Goal: Transaction & Acquisition: Book appointment/travel/reservation

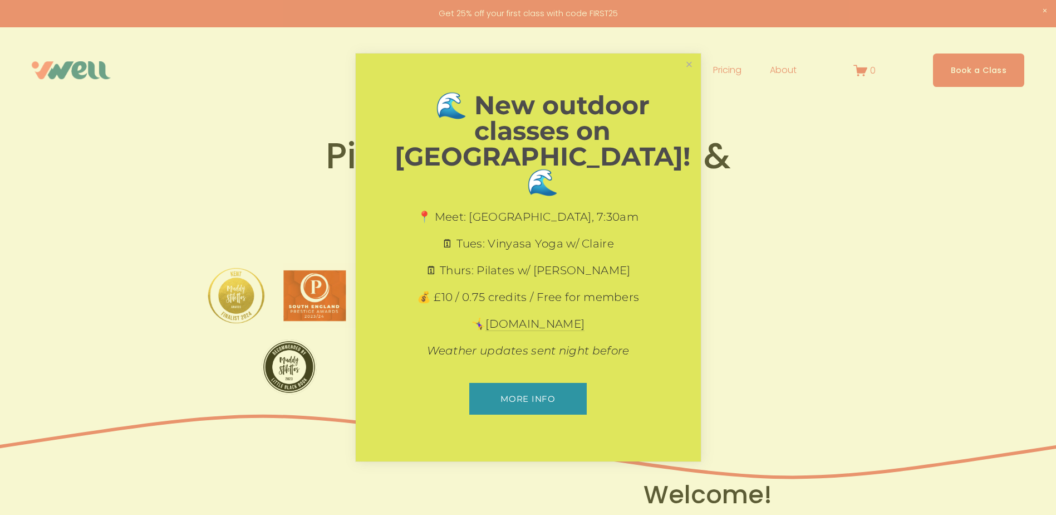
click at [970, 71] on div at bounding box center [528, 257] width 1056 height 515
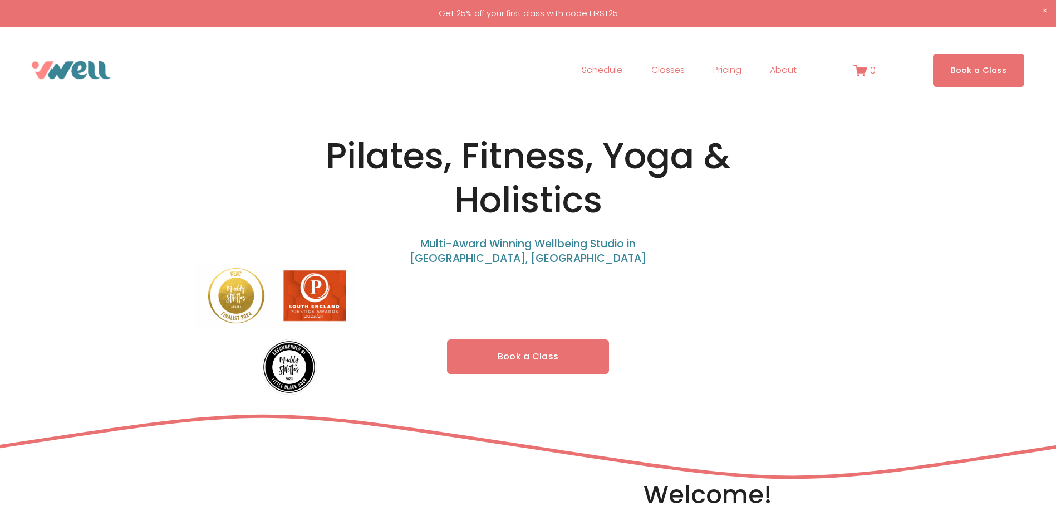
click at [970, 71] on link "Book a Class" at bounding box center [979, 69] width 92 height 33
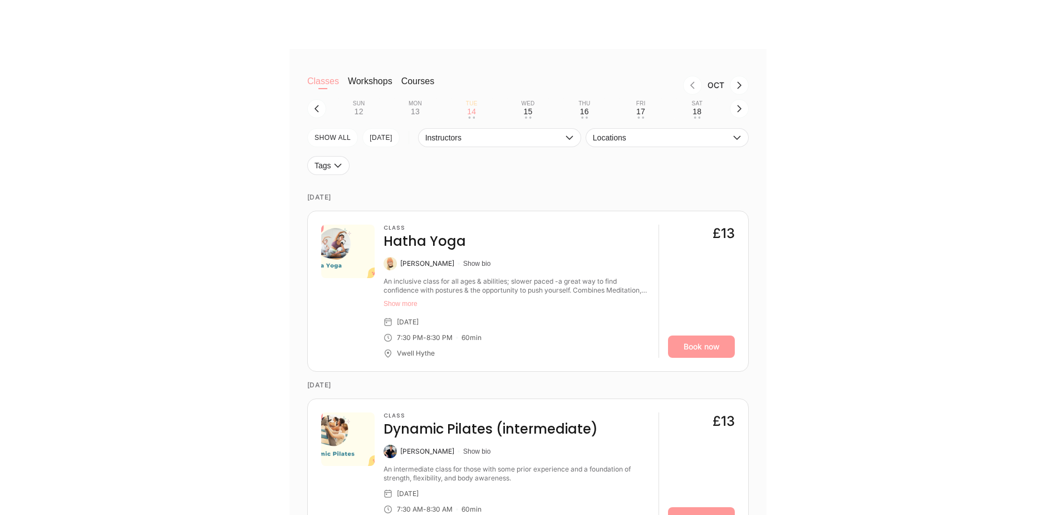
scroll to position [390, 0]
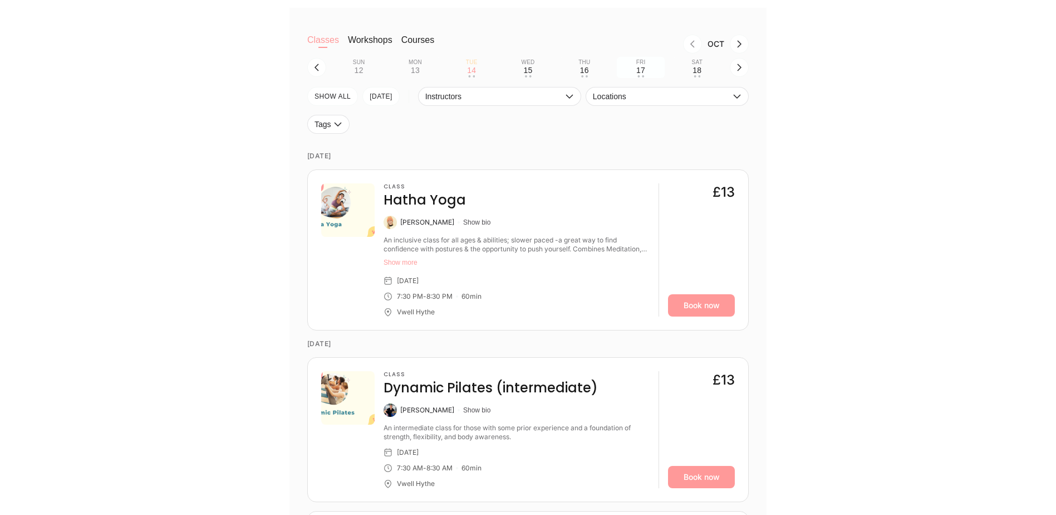
click at [638, 72] on div "17" at bounding box center [641, 70] width 9 height 9
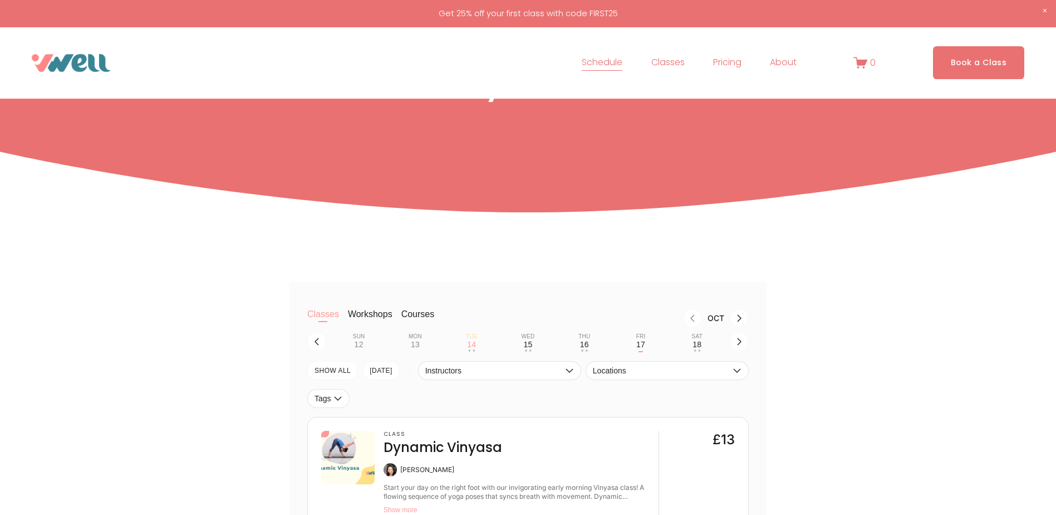
scroll to position [0, 0]
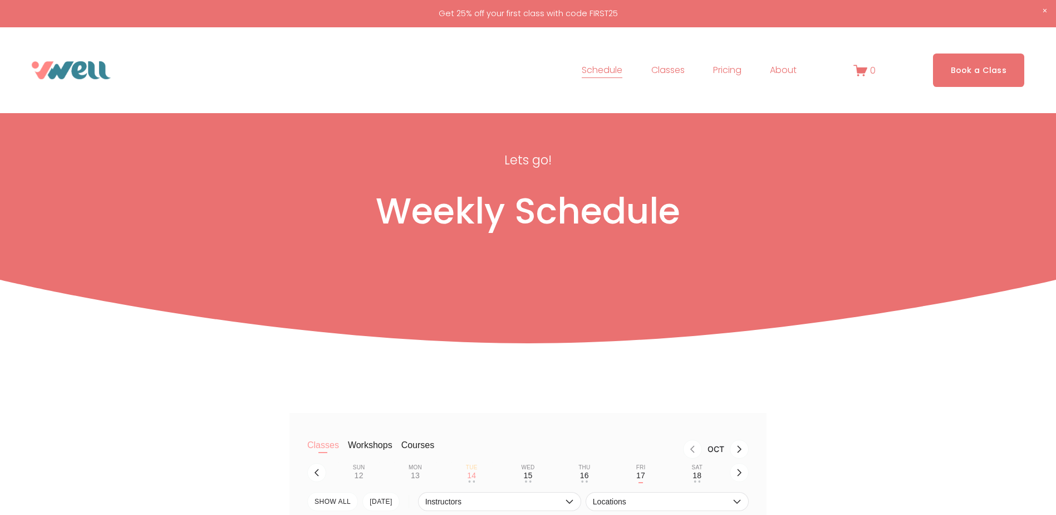
click at [596, 71] on link "Schedule" at bounding box center [602, 70] width 41 height 18
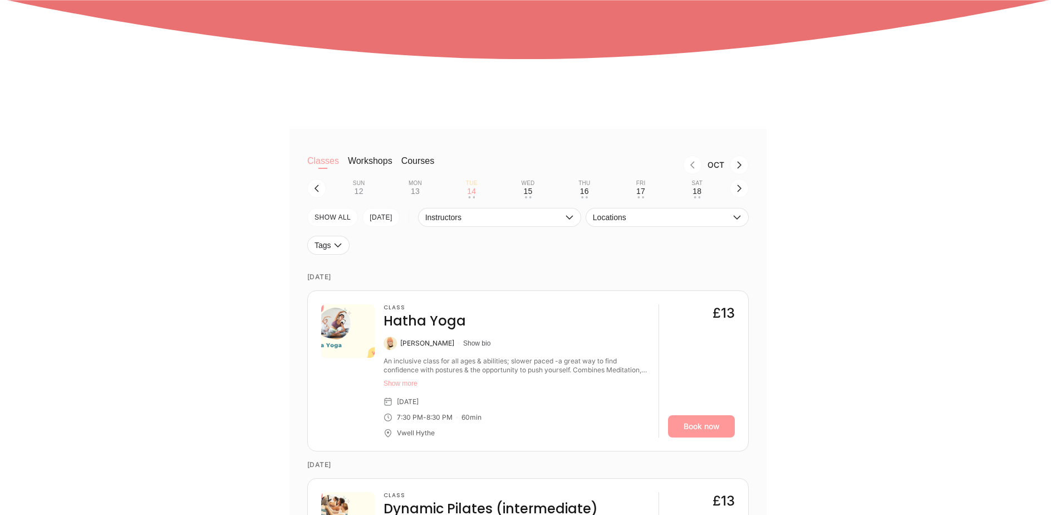
scroll to position [278, 0]
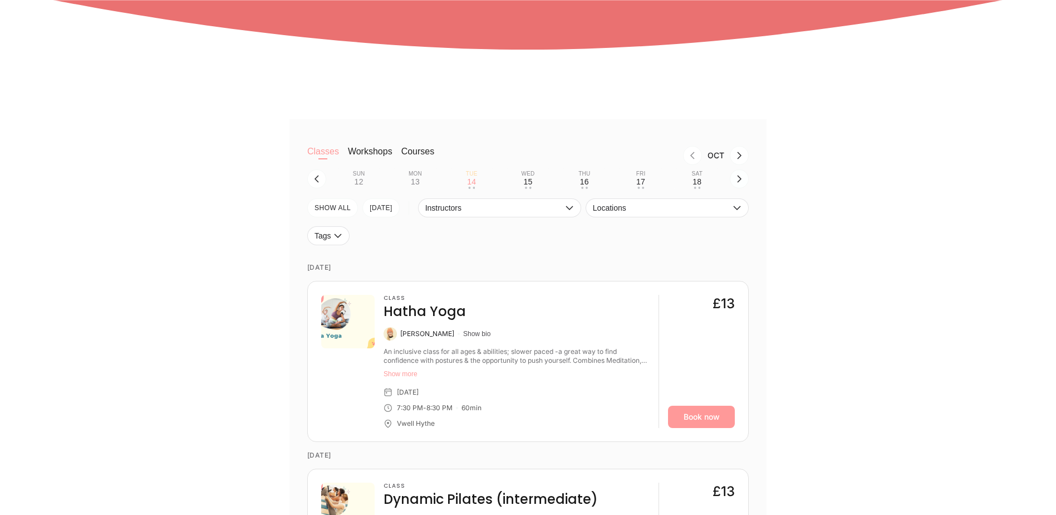
click at [741, 183] on icon "button" at bounding box center [739, 178] width 9 height 9
click at [738, 177] on icon "button" at bounding box center [739, 178] width 9 height 9
click at [321, 182] on button "button" at bounding box center [316, 178] width 19 height 19
click at [361, 185] on div "19" at bounding box center [359, 181] width 9 height 9
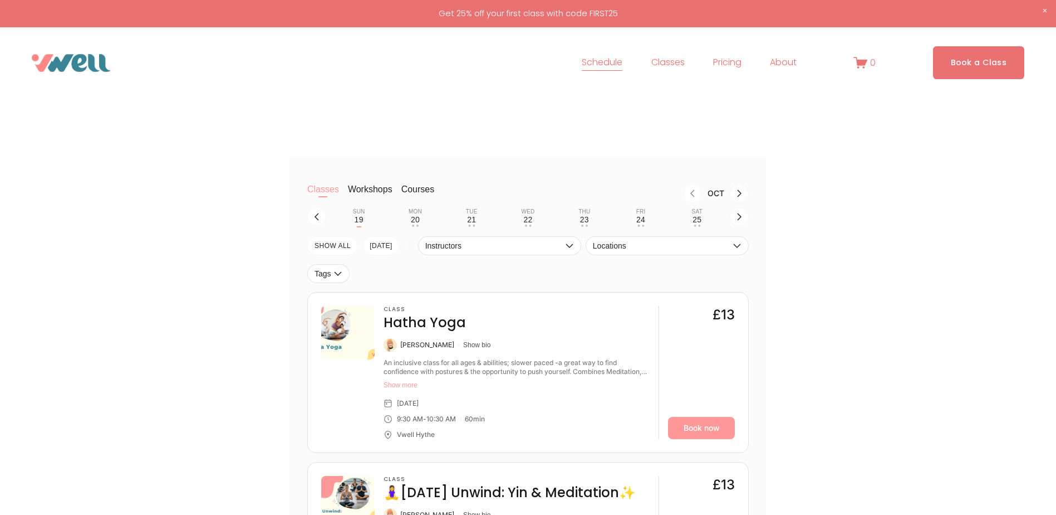
scroll to position [223, 0]
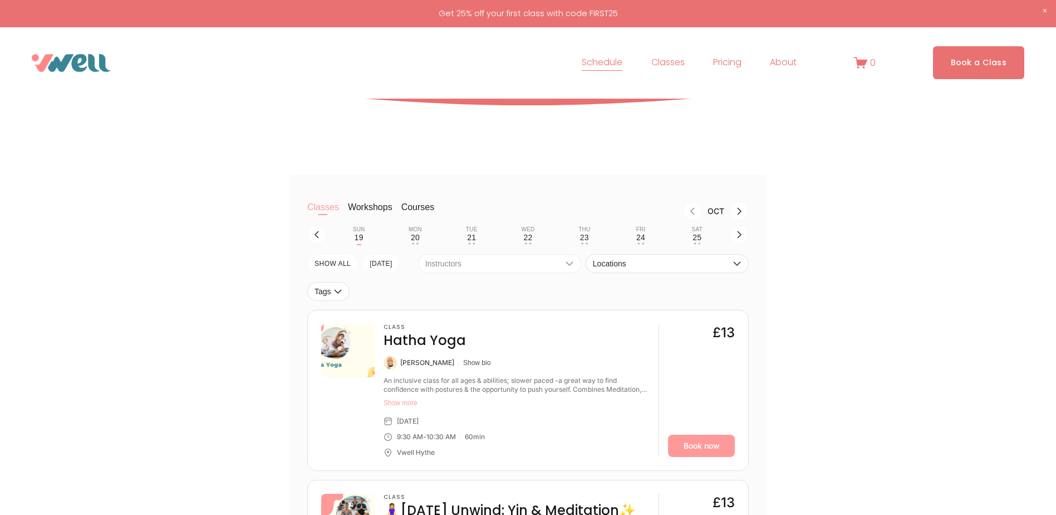
click at [571, 264] on icon "button" at bounding box center [569, 263] width 9 height 9
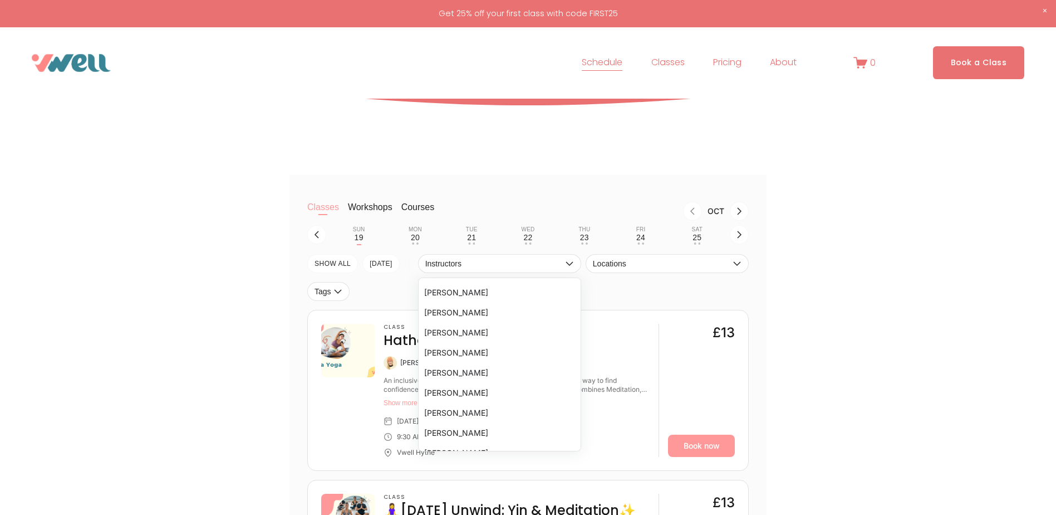
scroll to position [111, 0]
click at [460, 360] on li "[PERSON_NAME]" at bounding box center [500, 357] width 162 height 20
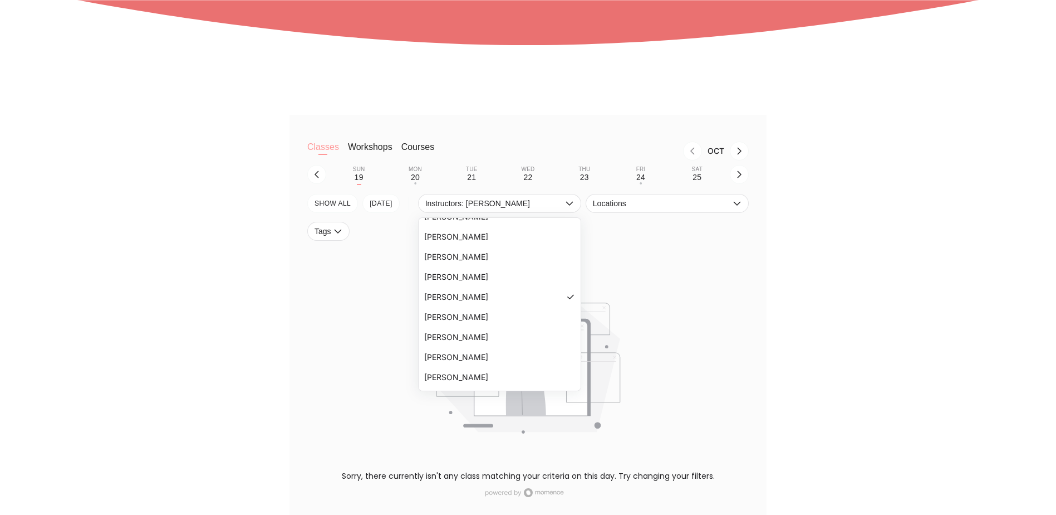
scroll to position [334, 0]
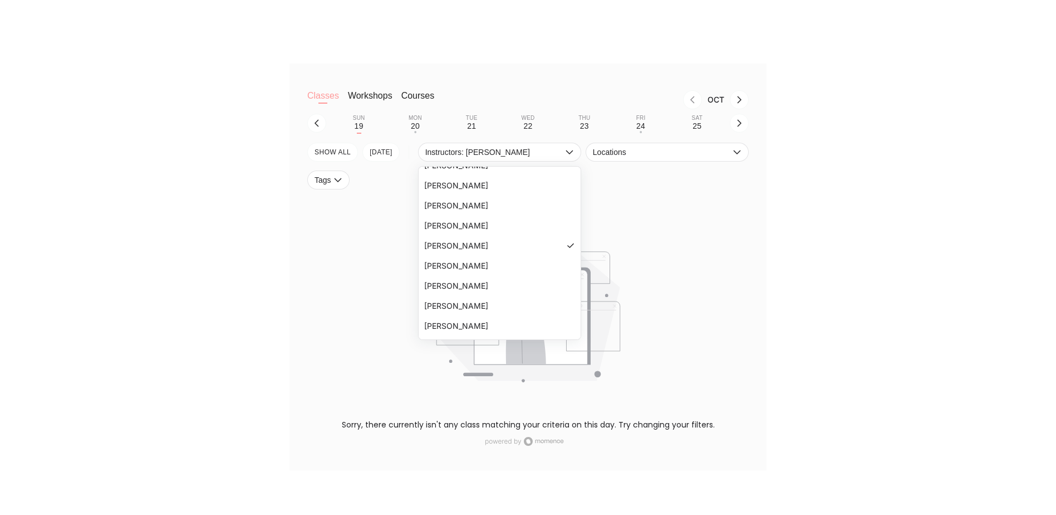
click at [920, 314] on div "Classes Workshops Courses Oct Sun 19 Mon 20 • Tue 21 Wed 22 Thu 23 Fri 24 • Sat…" at bounding box center [528, 266] width 1056 height 407
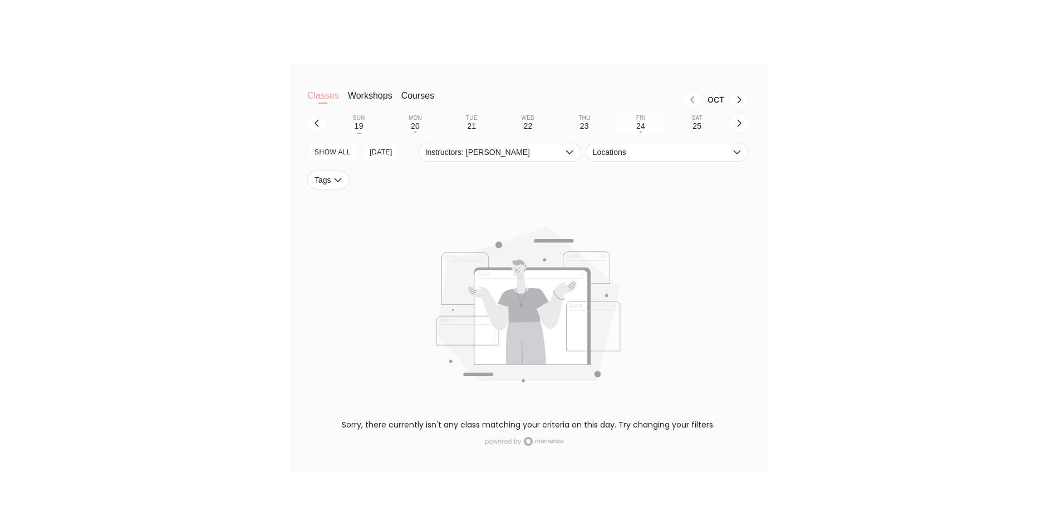
click at [639, 125] on div "24" at bounding box center [641, 125] width 9 height 9
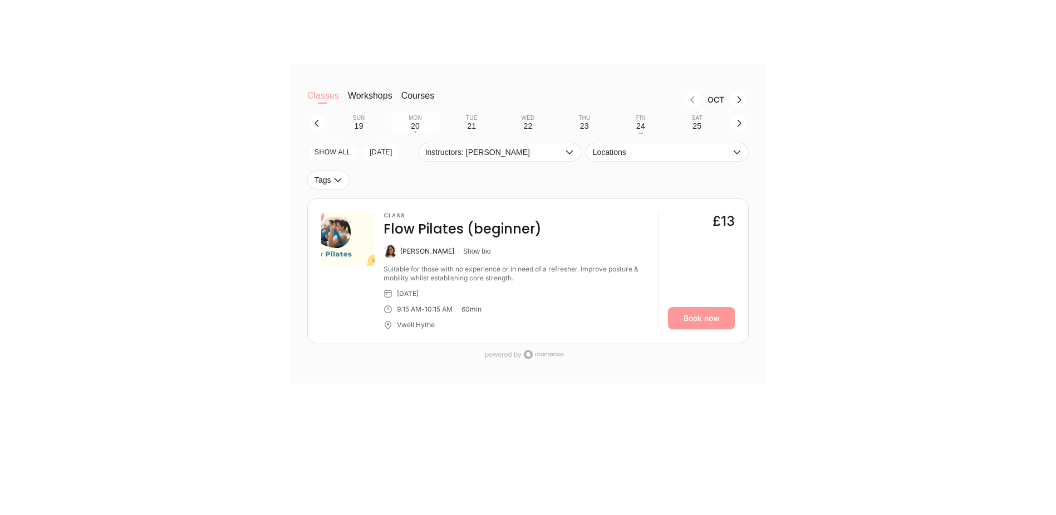
click at [418, 129] on div "20" at bounding box center [415, 125] width 9 height 9
click at [319, 123] on icon "button" at bounding box center [316, 123] width 9 height 9
click at [643, 128] on div "17" at bounding box center [641, 125] width 9 height 9
click at [705, 321] on link "Book now" at bounding box center [701, 318] width 67 height 22
